Goal: Task Accomplishment & Management: Manage account settings

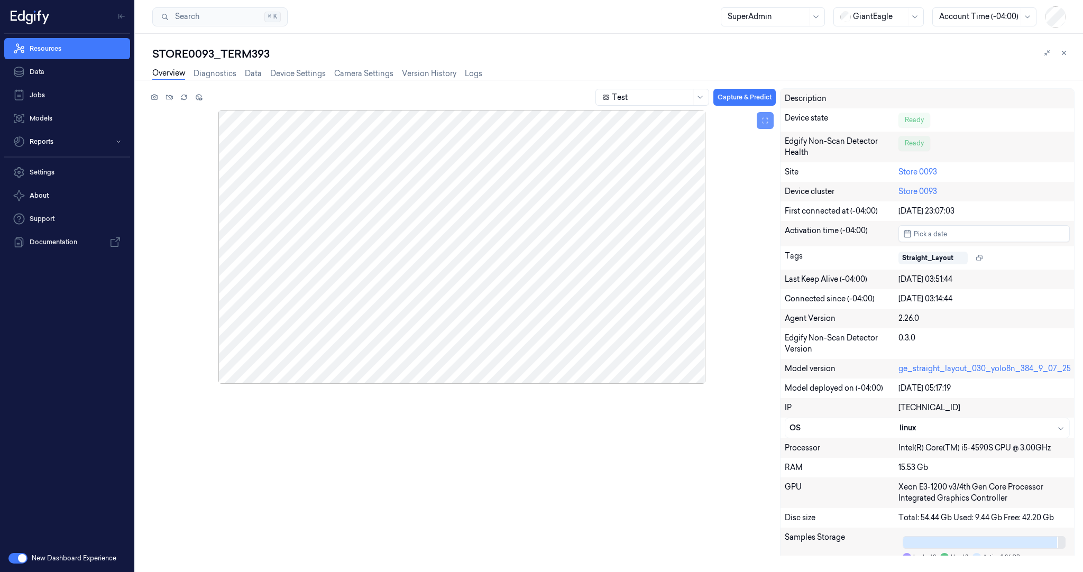
click at [771, 118] on button at bounding box center [765, 120] width 17 height 17
click at [1049, 54] on icon at bounding box center [1046, 52] width 7 height 7
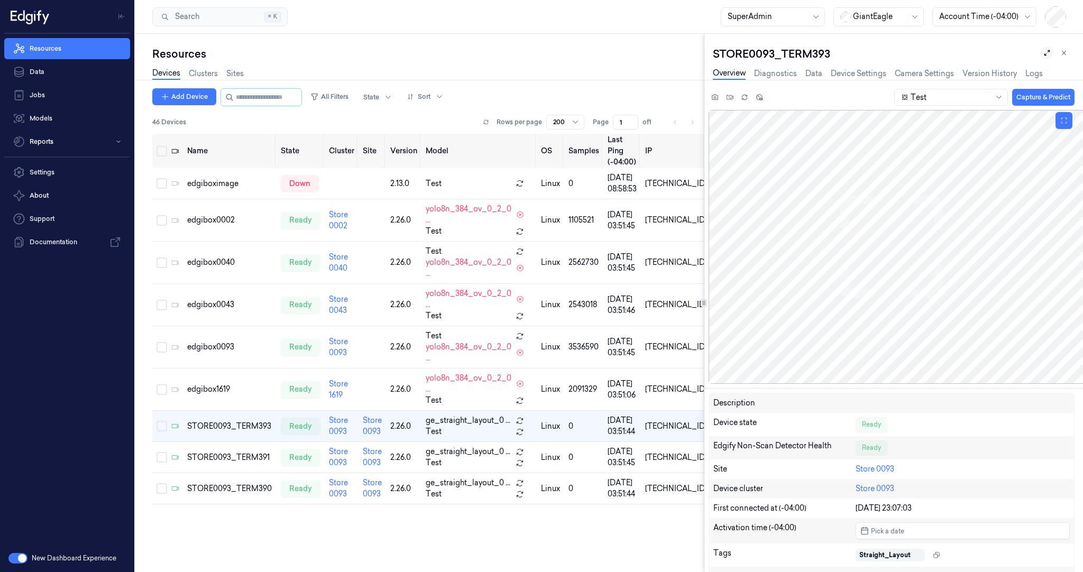
scroll to position [0, 4]
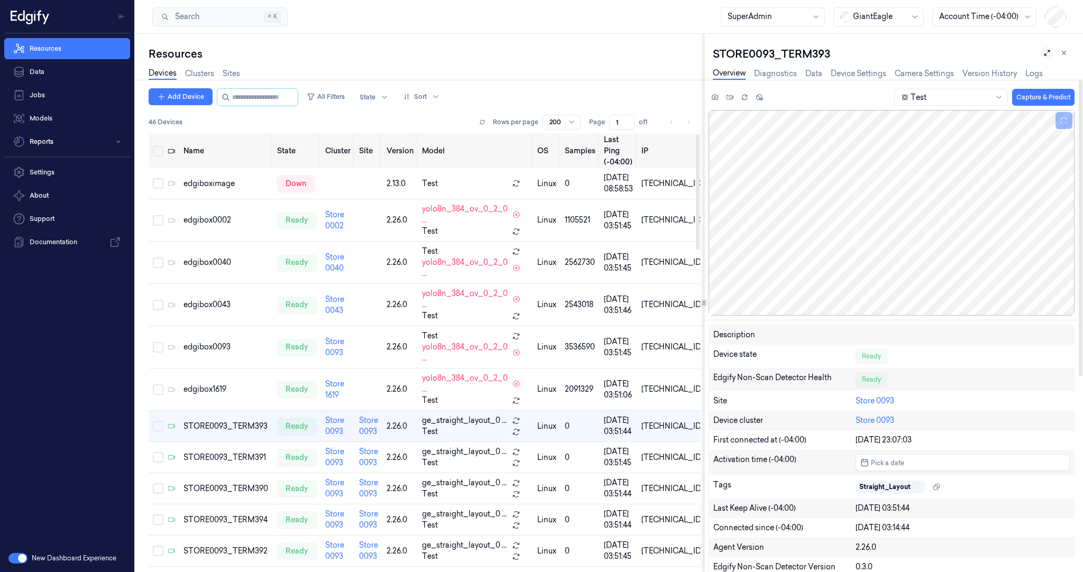
click at [1045, 51] on icon at bounding box center [1046, 52] width 7 height 7
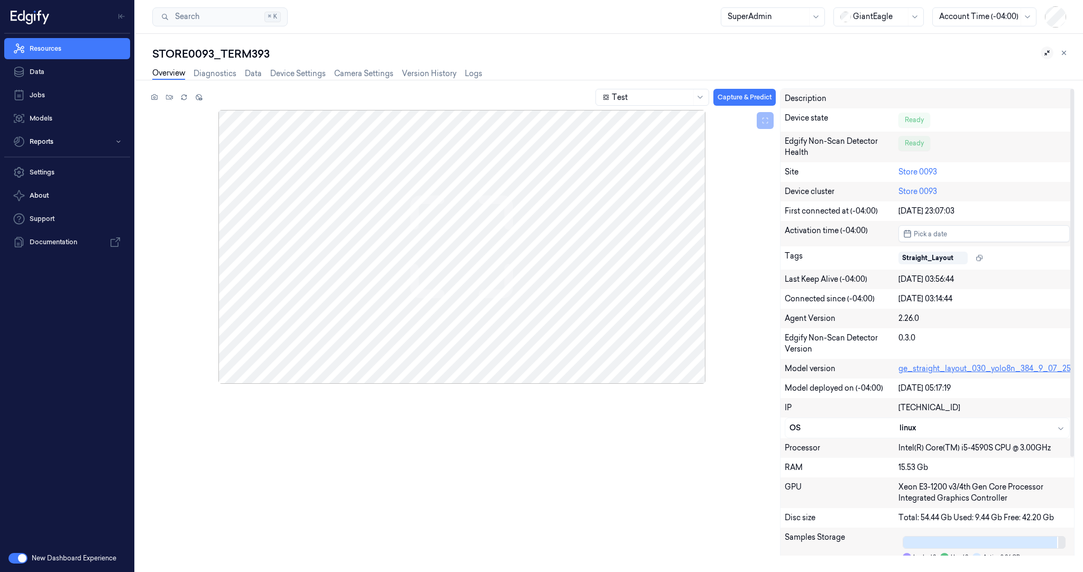
click at [996, 372] on link "ge_straight_layout_030_yolo8n_384_9_07_25" at bounding box center [985, 369] width 172 height 10
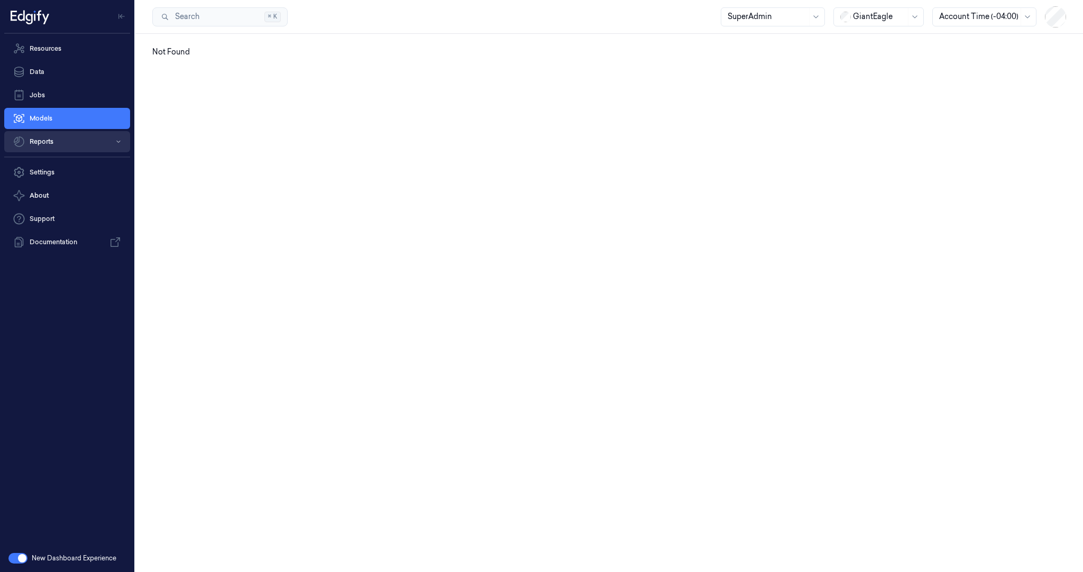
click at [47, 144] on button "Reports" at bounding box center [67, 141] width 126 height 21
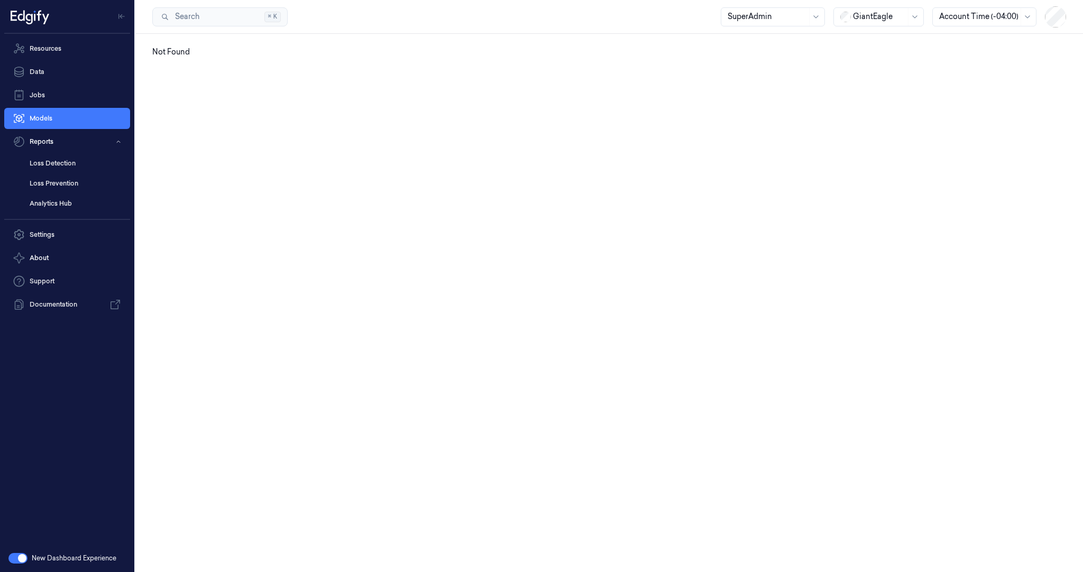
click at [14, 563] on button "button" at bounding box center [17, 558] width 19 height 11
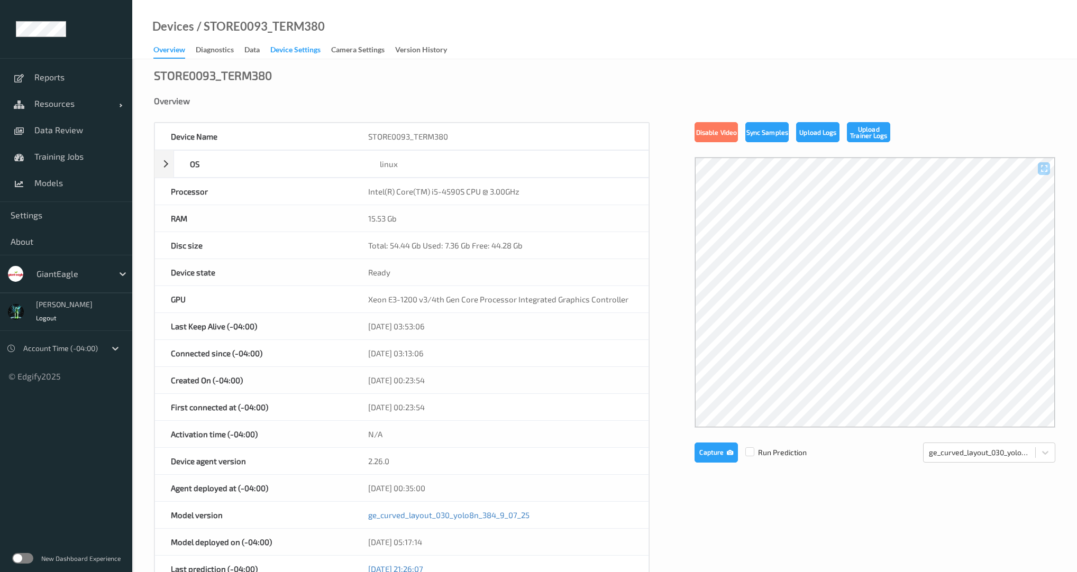
click at [306, 49] on div "Device Settings" at bounding box center [295, 50] width 50 height 13
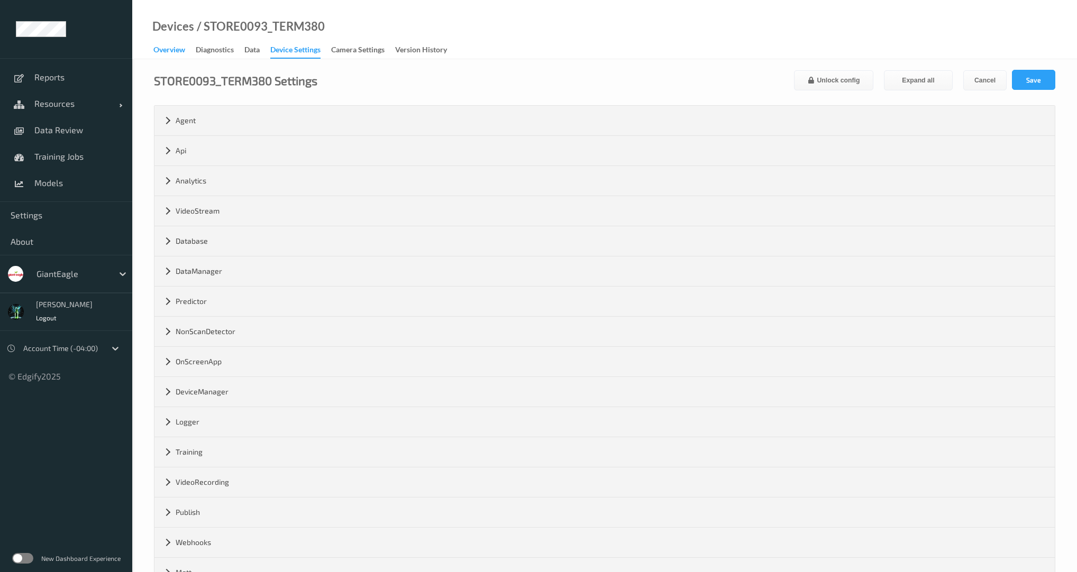
drag, startPoint x: 173, startPoint y: 48, endPoint x: 182, endPoint y: 51, distance: 9.5
click at [173, 48] on div "Overview" at bounding box center [169, 50] width 32 height 13
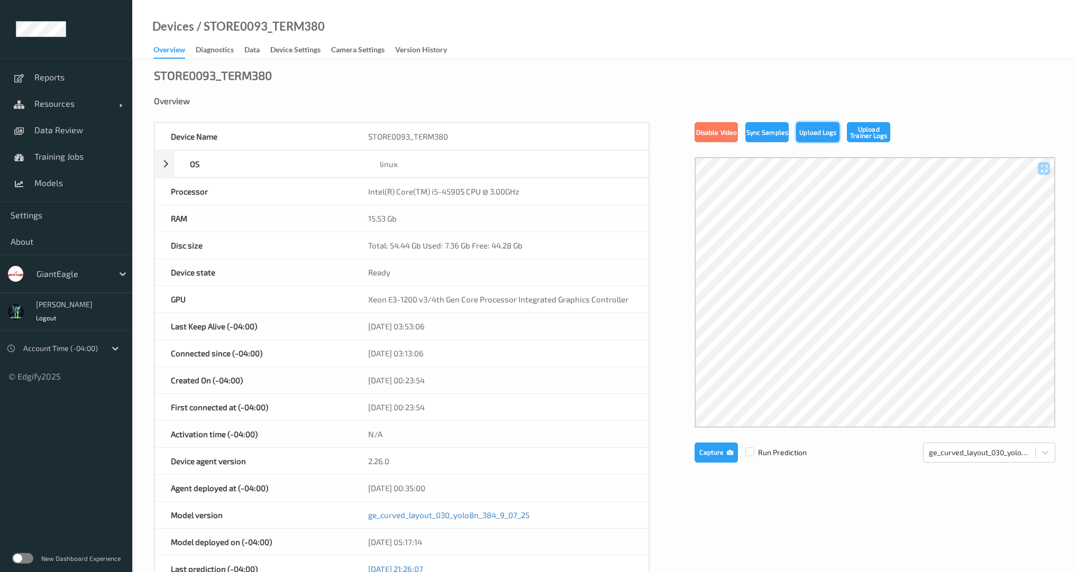
click at [813, 138] on button "Upload Logs" at bounding box center [817, 132] width 43 height 20
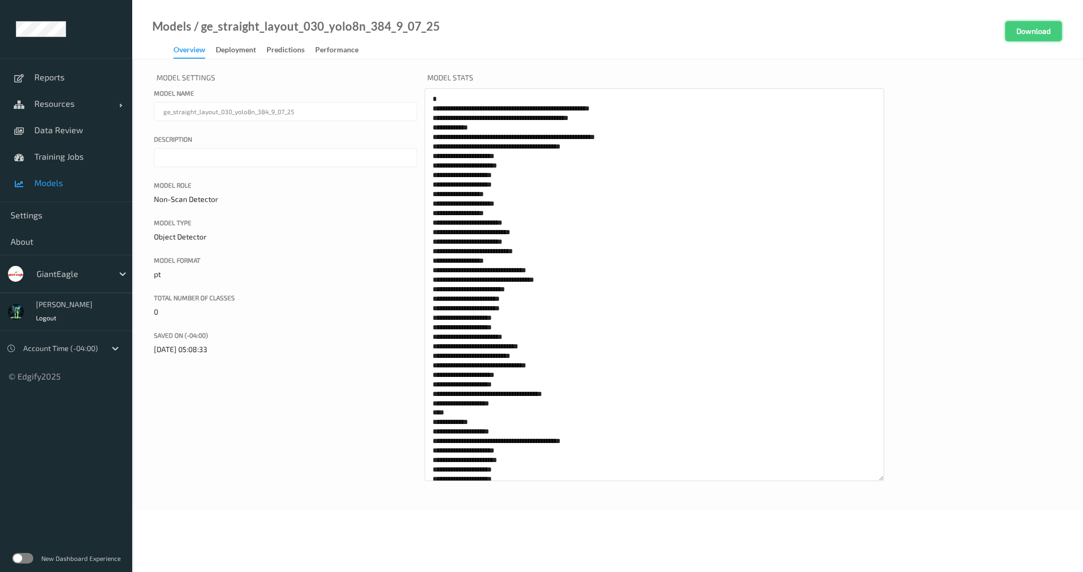
click at [1034, 22] on button "Download" at bounding box center [1033, 31] width 57 height 20
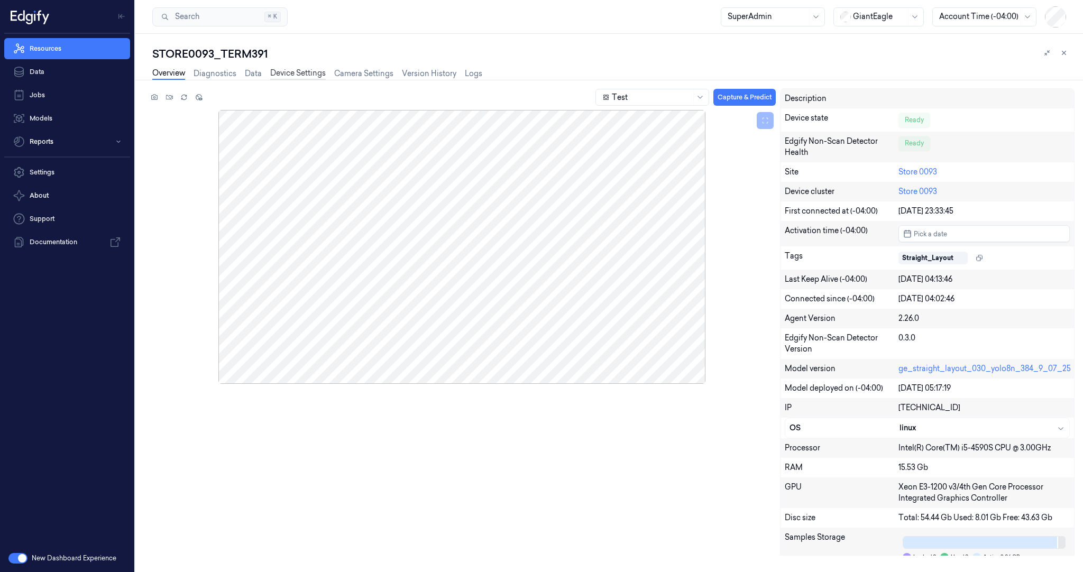
click at [309, 73] on link "Device Settings" at bounding box center [298, 74] width 56 height 12
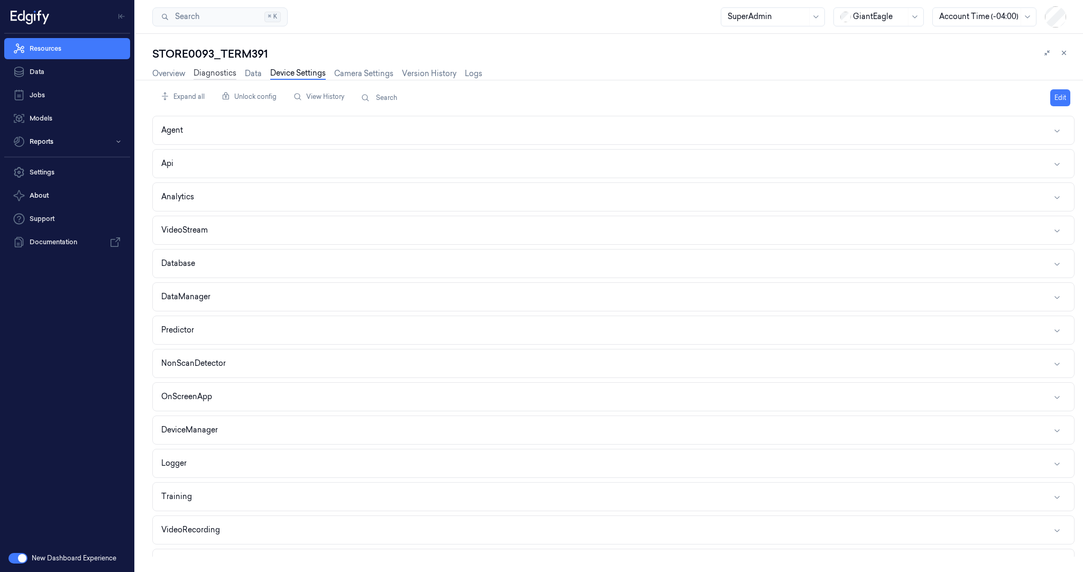
click at [219, 71] on link "Diagnostics" at bounding box center [215, 74] width 43 height 12
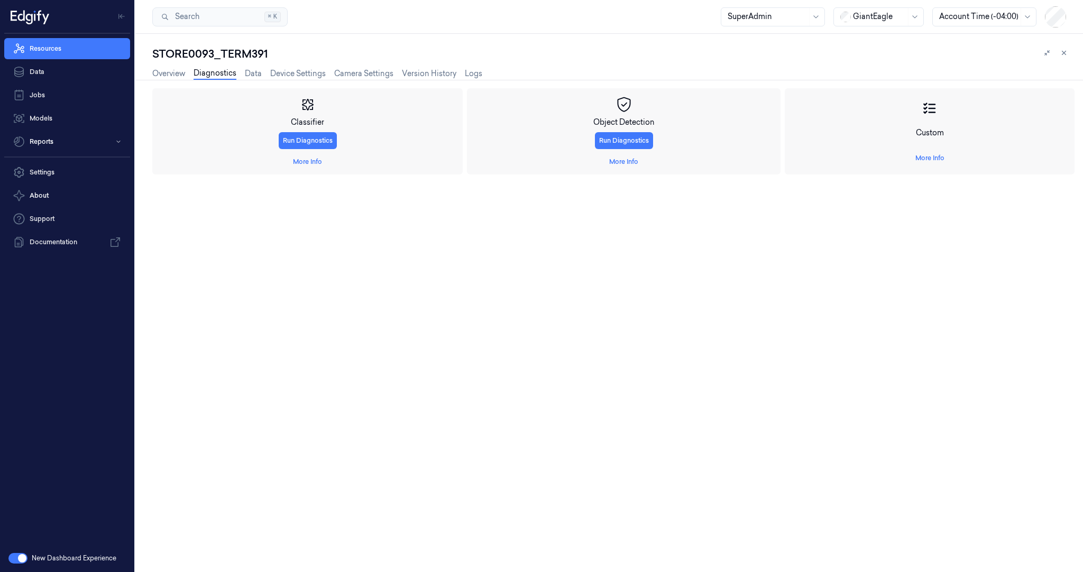
click at [151, 70] on div "STORE0093_TERM391 Overview Diagnostics Data Device Settings Camera Settings Ver…" at bounding box center [609, 303] width 948 height 538
click at [287, 75] on link "Device Settings" at bounding box center [298, 74] width 56 height 12
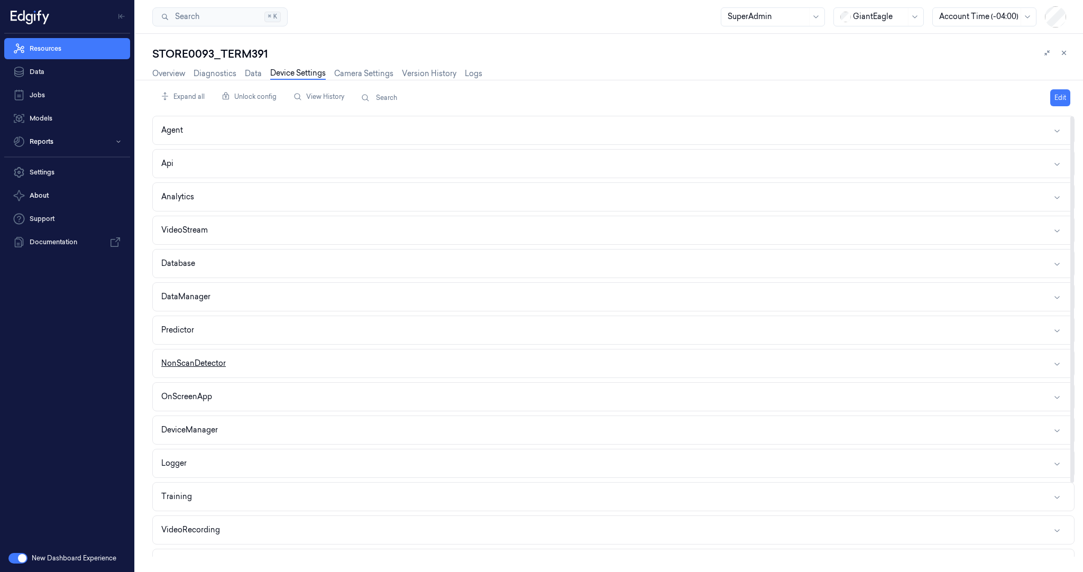
click at [204, 359] on div "NonScanDetector" at bounding box center [193, 363] width 65 height 11
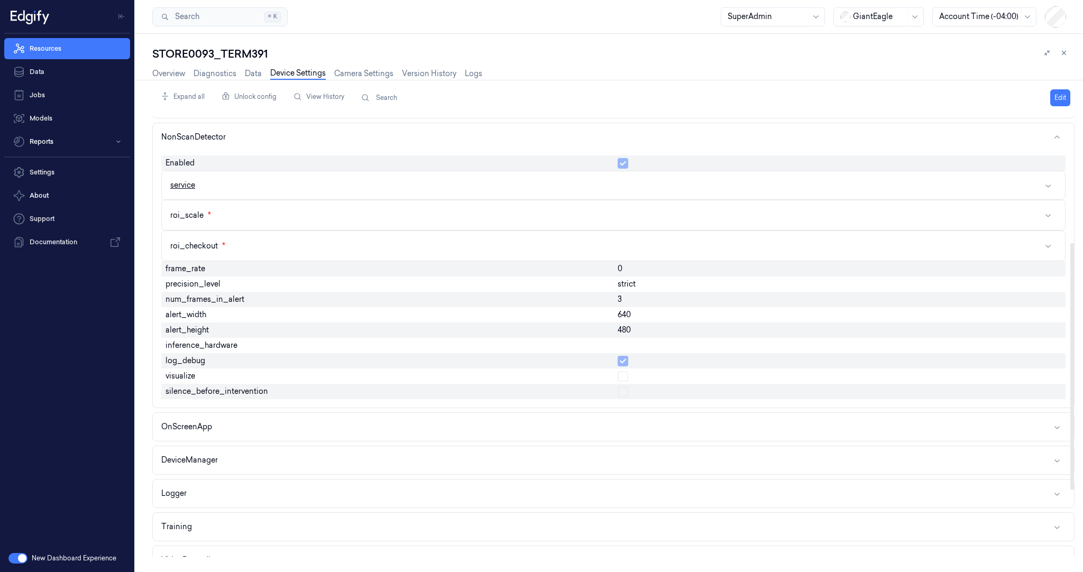
scroll to position [254, 0]
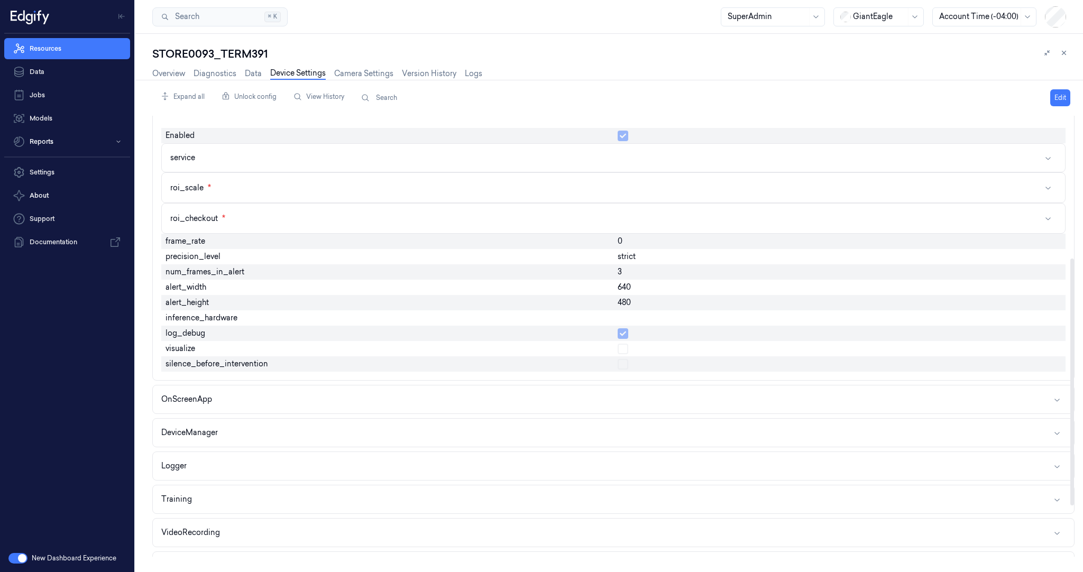
click at [171, 252] on span "precision_level" at bounding box center [193, 256] width 55 height 11
click at [171, 253] on span "precision_level" at bounding box center [193, 256] width 55 height 11
click at [632, 256] on span "strict" at bounding box center [627, 256] width 18 height 11
click at [633, 255] on span "strict" at bounding box center [627, 256] width 18 height 11
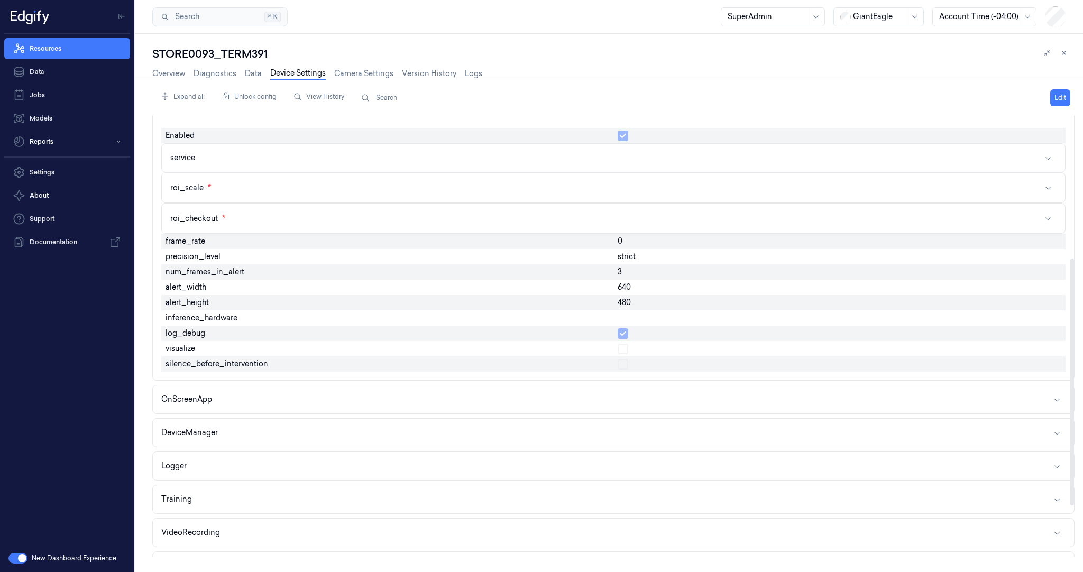
click at [633, 298] on div "480" at bounding box center [839, 302] width 452 height 15
click at [194, 345] on span "visualize" at bounding box center [181, 348] width 30 height 11
click at [212, 364] on span "silence_before_intervention" at bounding box center [217, 364] width 103 height 11
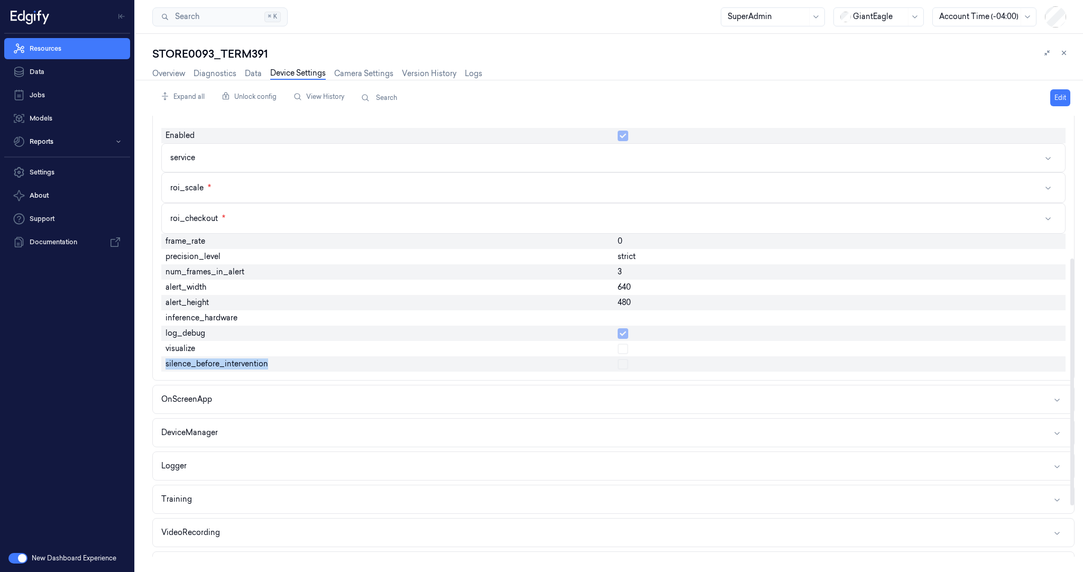
click at [213, 364] on span "silence_before_intervention" at bounding box center [217, 364] width 103 height 11
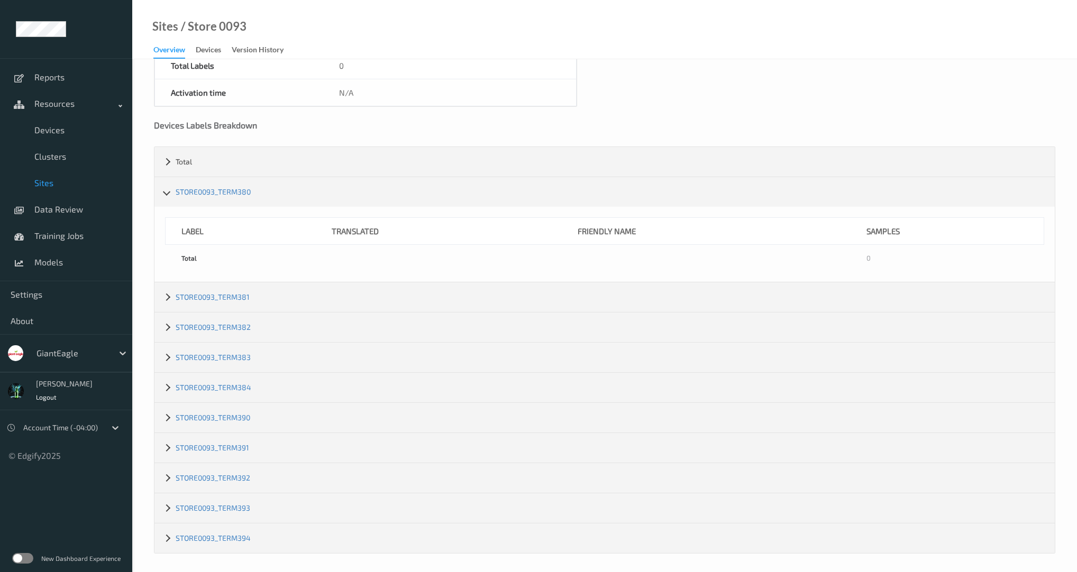
scroll to position [125, 0]
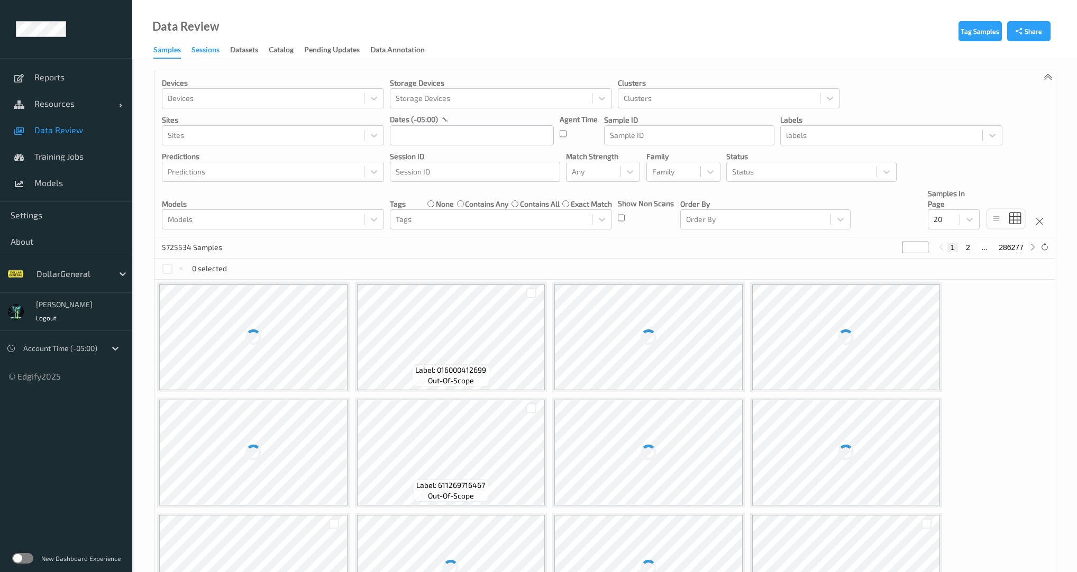
click at [214, 51] on div "Sessions" at bounding box center [205, 50] width 28 height 13
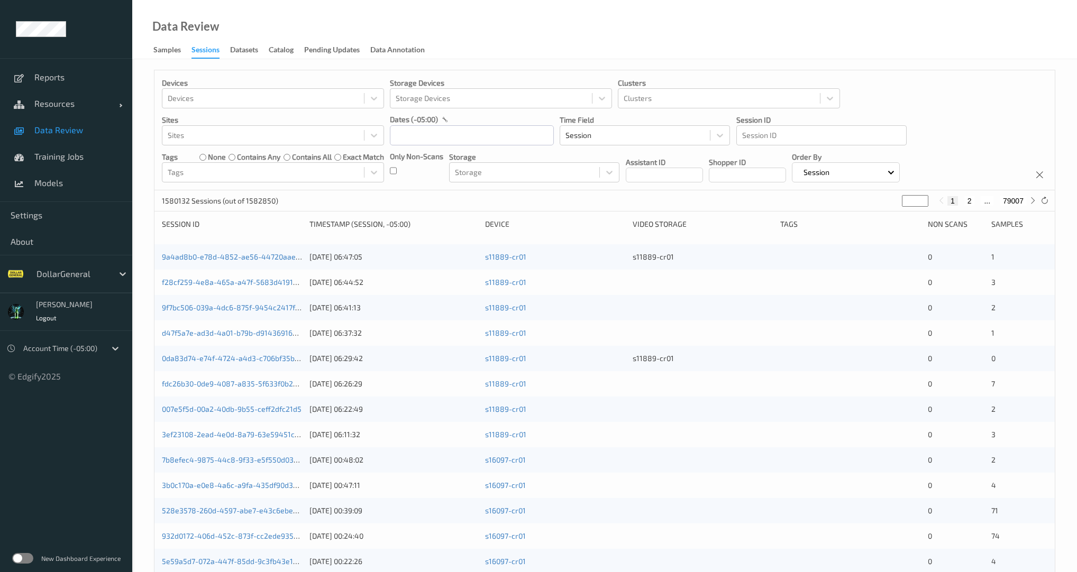
click at [389, 171] on div "Devices Devices Storage Devices Storage Devices Clusters Clusters Sites Sites d…" at bounding box center [604, 130] width 900 height 120
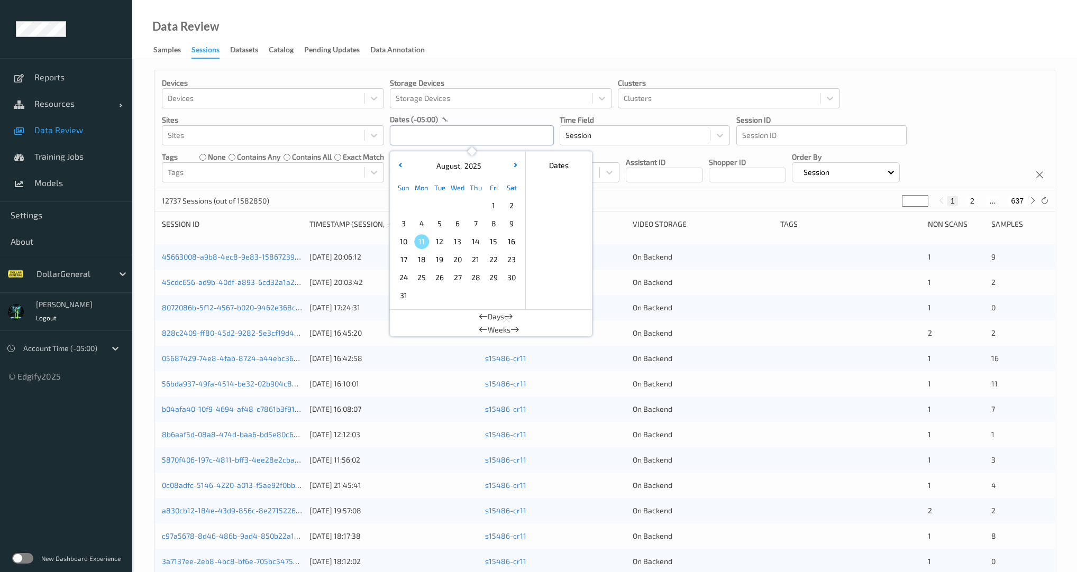
click at [462, 140] on input "text" at bounding box center [472, 135] width 164 height 20
click at [395, 167] on button "button" at bounding box center [400, 166] width 11 height 11
click at [418, 272] on span "28" at bounding box center [421, 277] width 15 height 15
click at [515, 164] on icon "button" at bounding box center [514, 165] width 4 height 4
click at [509, 206] on span "2" at bounding box center [511, 205] width 15 height 15
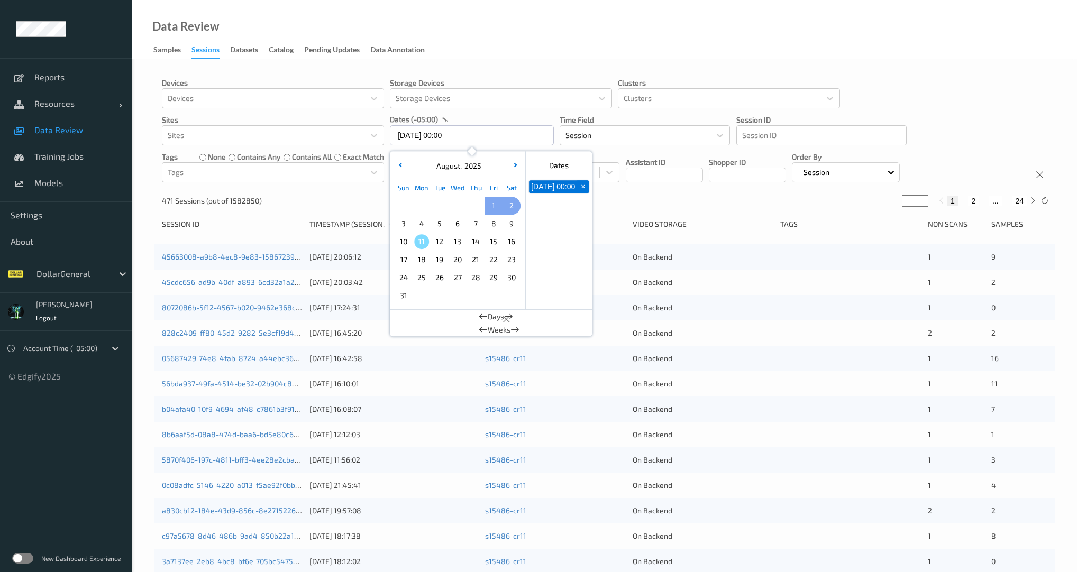
type input "[DATE] 00:00 -> [DATE] 23:59"
click at [371, 189] on div "Devices Devices Storage Devices Storage Devices Clusters Clusters Sites Sites d…" at bounding box center [604, 130] width 900 height 120
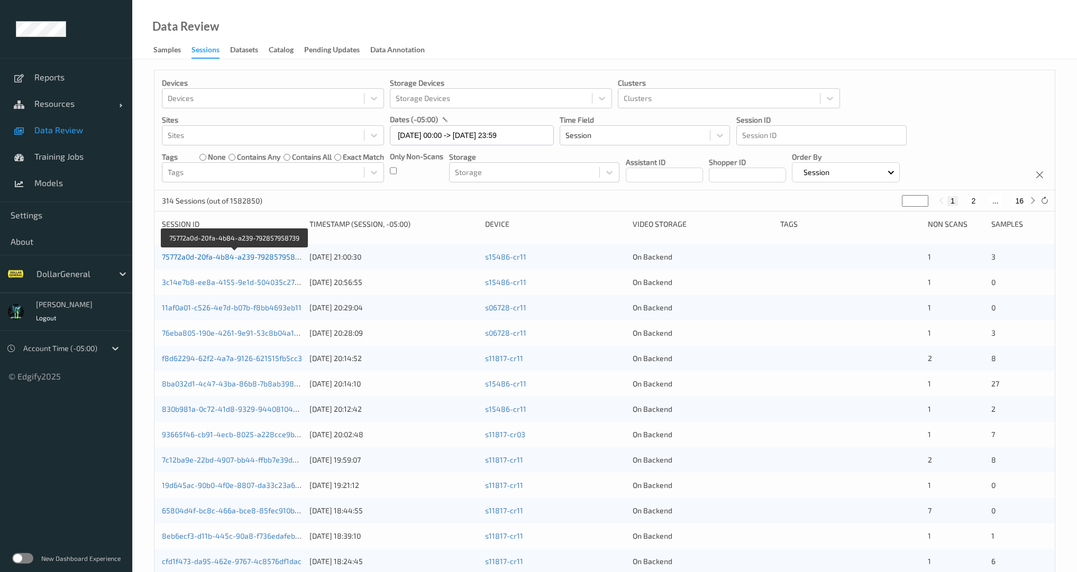
click at [266, 259] on link "75772a0d-20fa-4b84-a239-792857958739" at bounding box center [234, 256] width 145 height 9
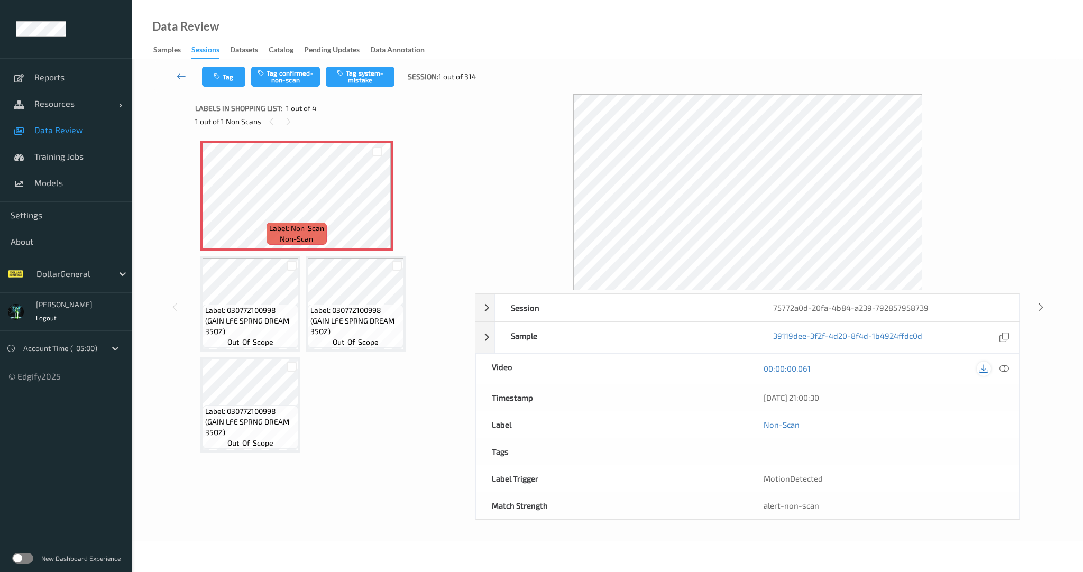
click at [983, 368] on icon at bounding box center [984, 369] width 10 height 10
